Goal: Transaction & Acquisition: Purchase product/service

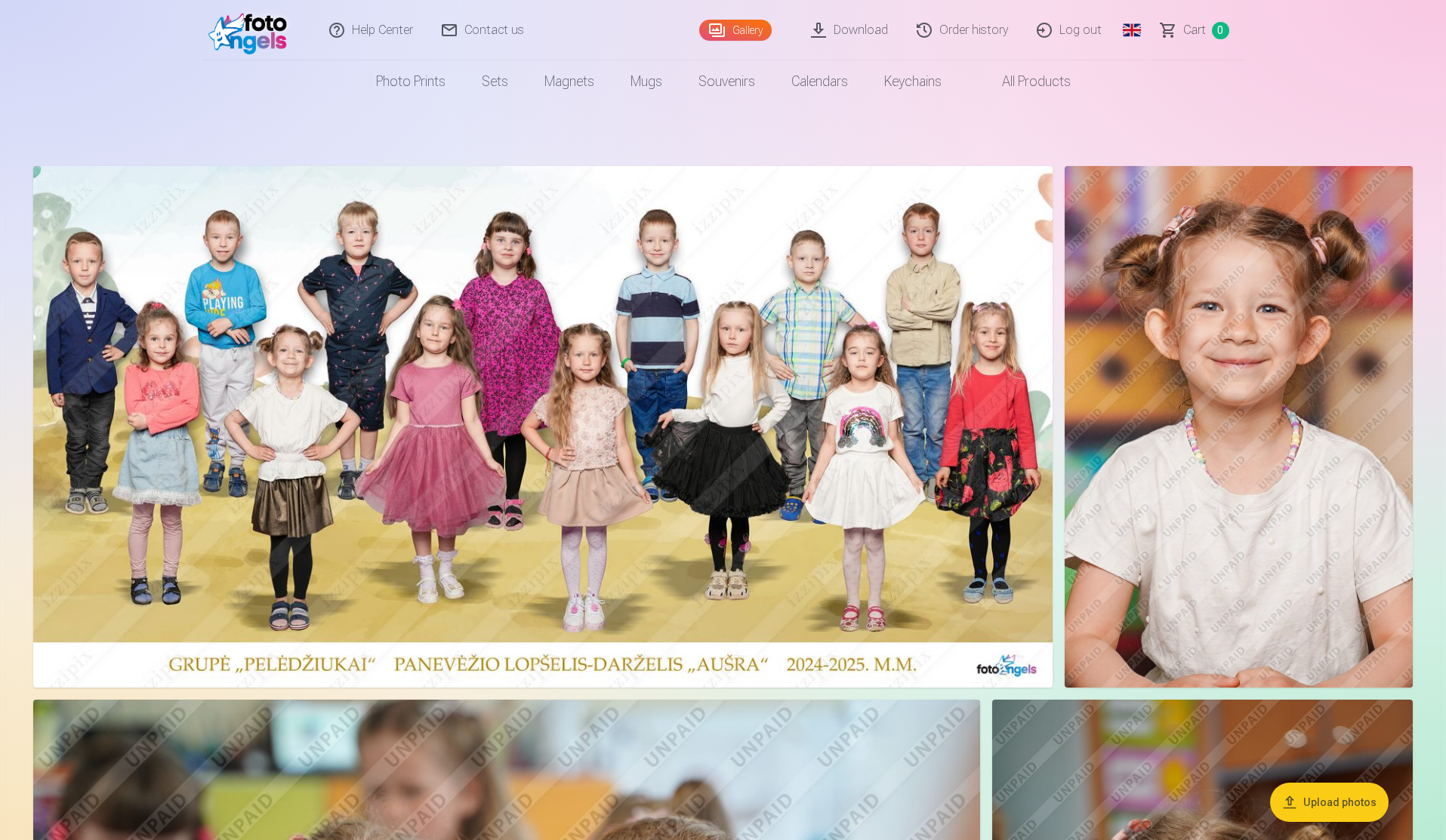
click at [869, 36] on link "Download" at bounding box center [850, 30] width 106 height 60
click at [869, 38] on link "Download" at bounding box center [850, 30] width 106 height 60
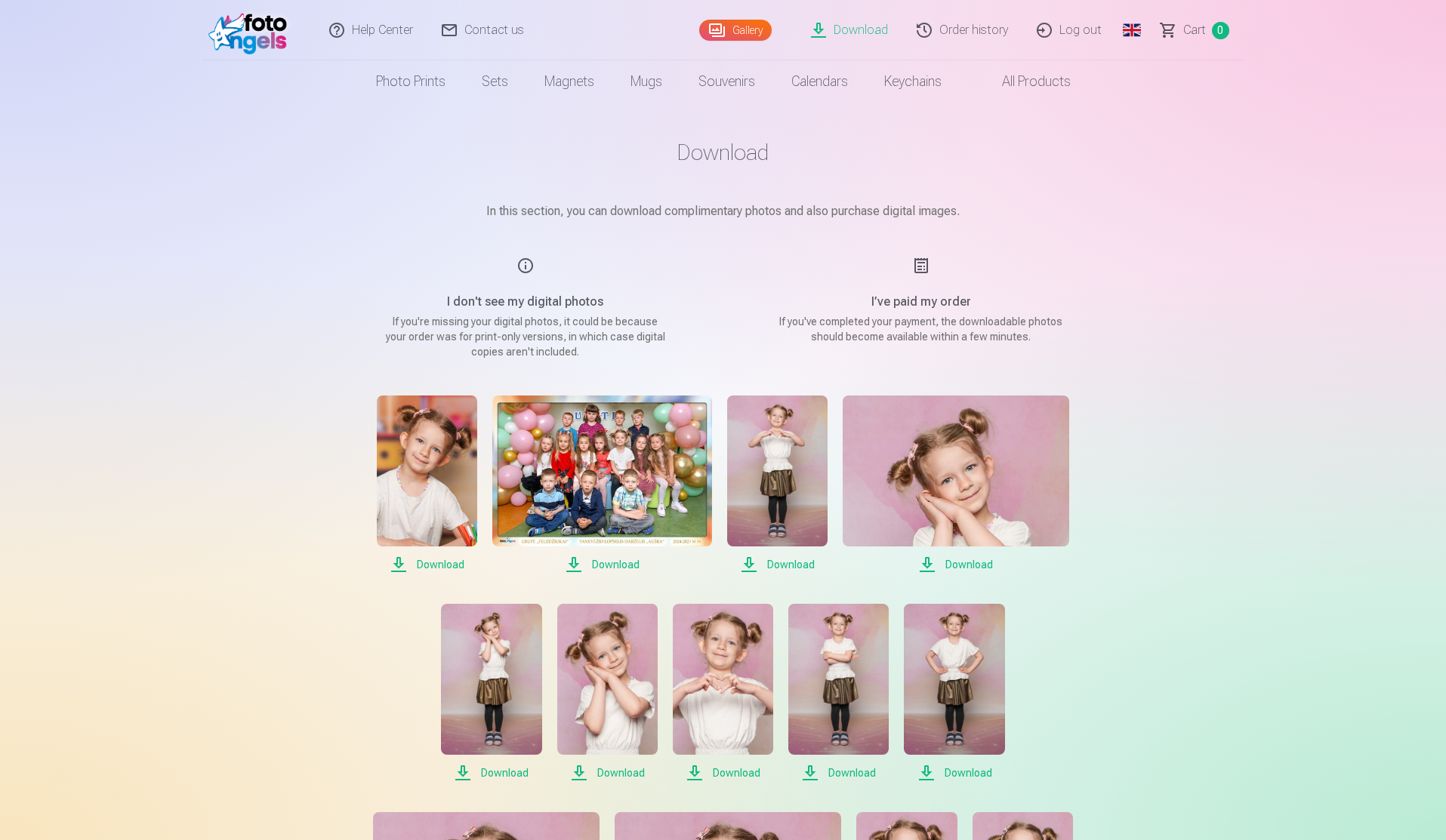
click at [565, 448] on img at bounding box center [601, 471] width 219 height 151
click at [604, 448] on img at bounding box center [601, 471] width 219 height 151
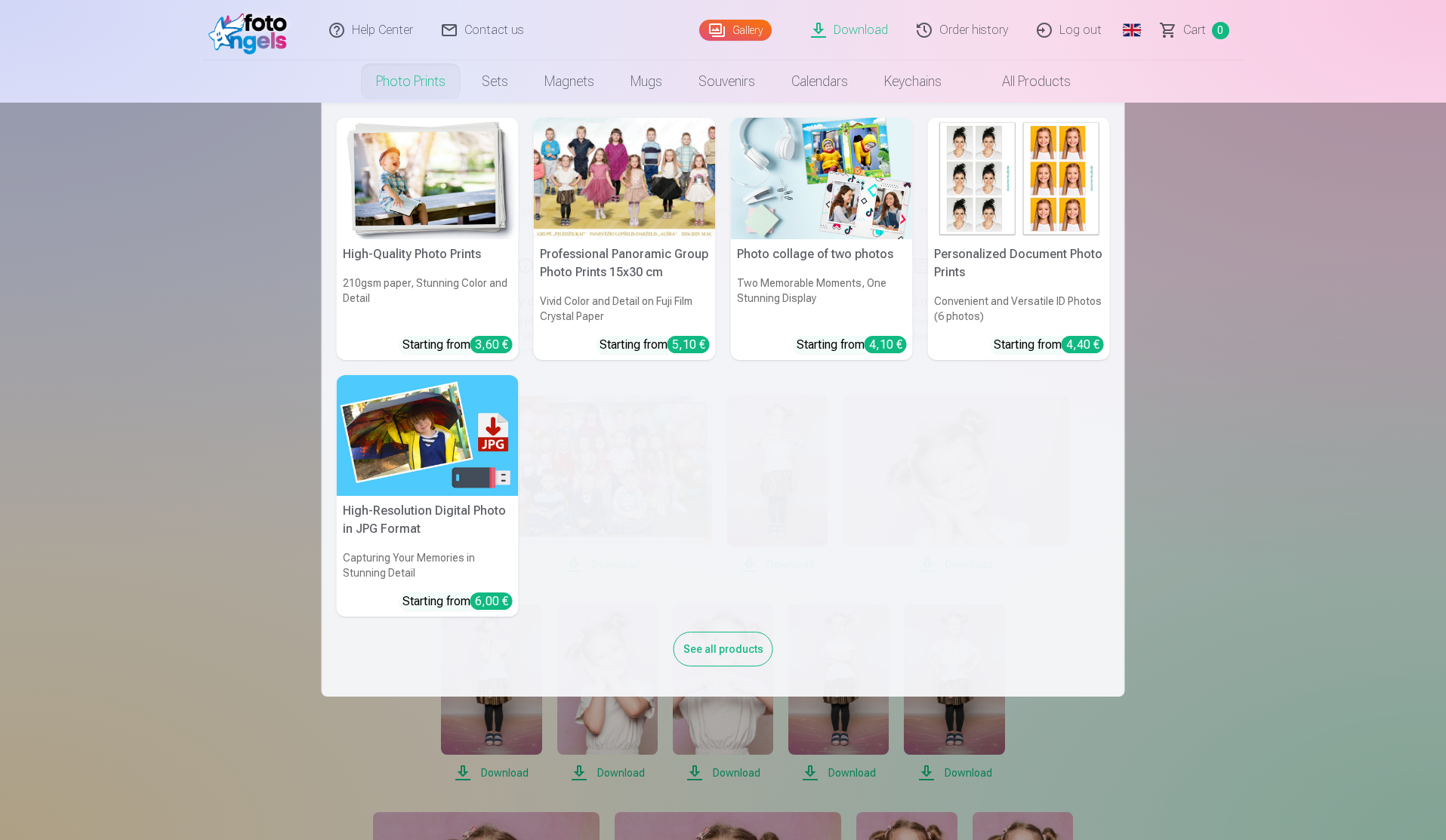
click at [418, 83] on link "Photo prints" at bounding box center [410, 81] width 106 height 42
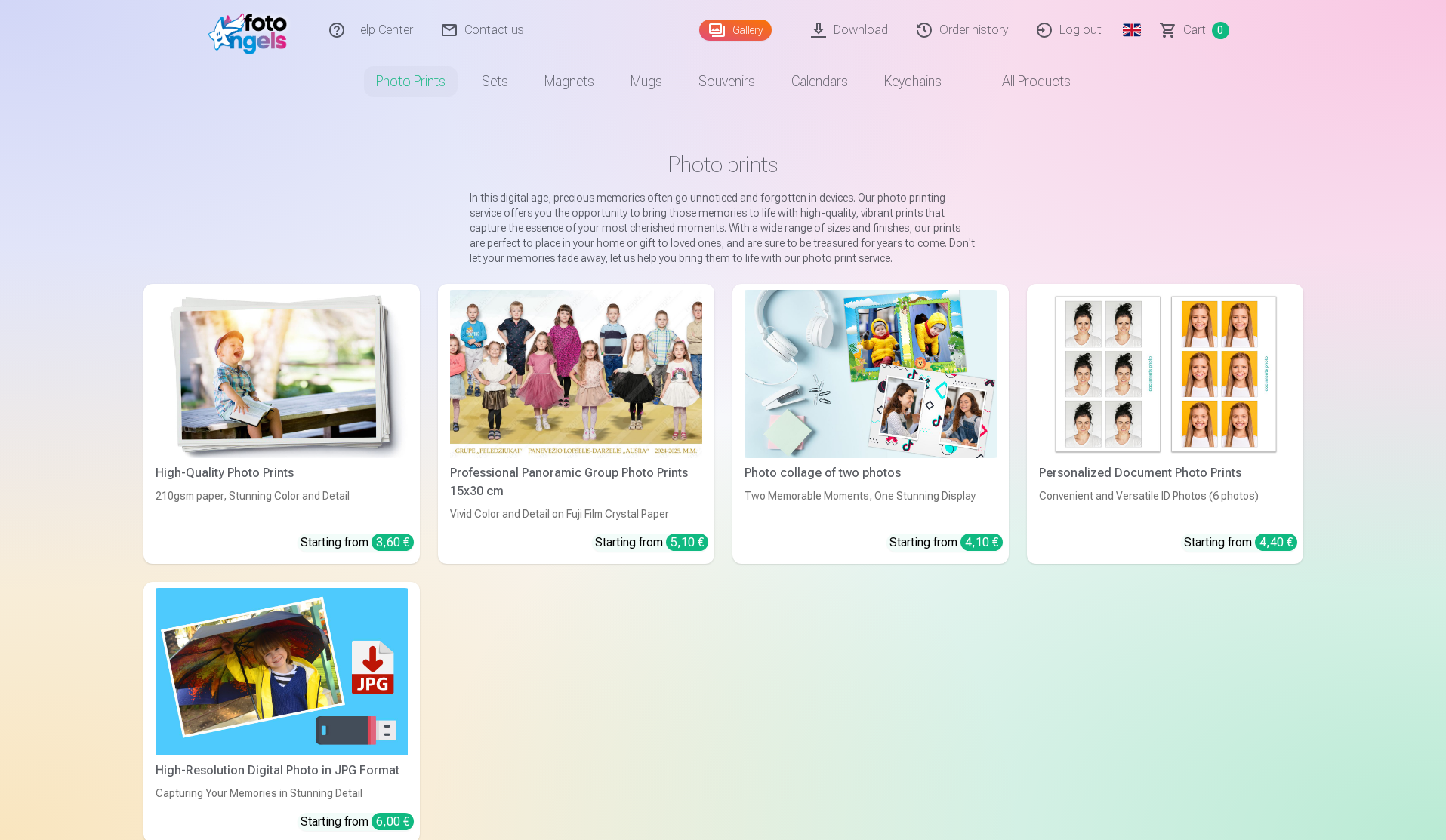
click at [571, 325] on div at bounding box center [576, 374] width 253 height 168
